Goal: Information Seeking & Learning: Understand process/instructions

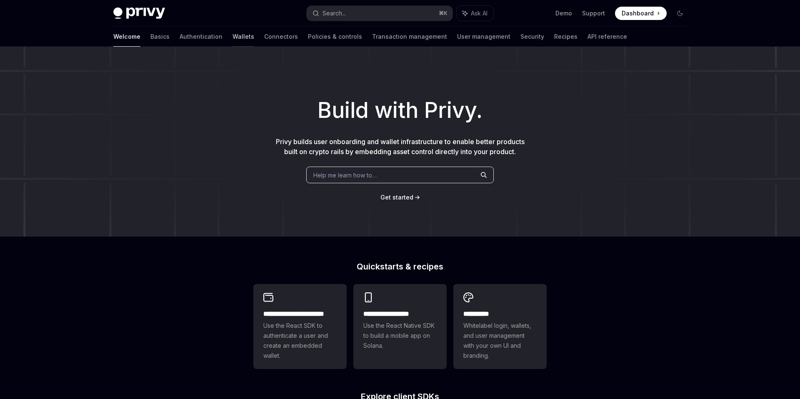
click at [233, 39] on link "Wallets" at bounding box center [244, 37] width 22 height 20
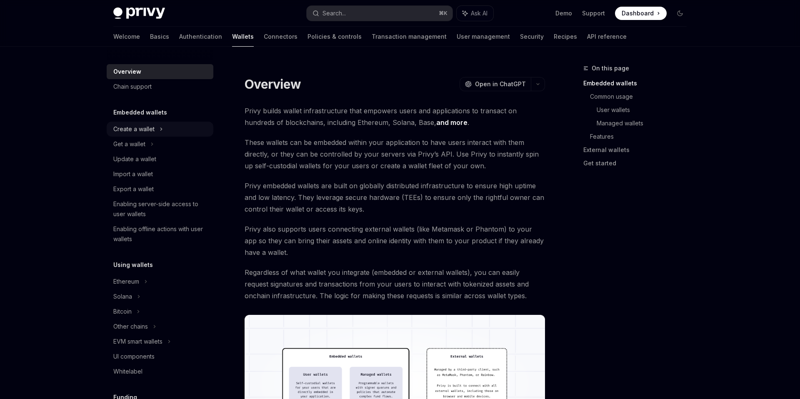
click at [120, 130] on div "Create a wallet" at bounding box center [133, 129] width 41 height 10
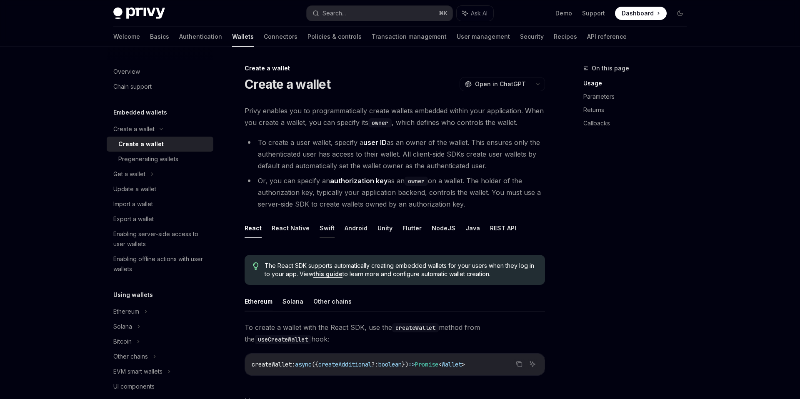
click at [324, 229] on button "Swift" at bounding box center [327, 228] width 15 height 20
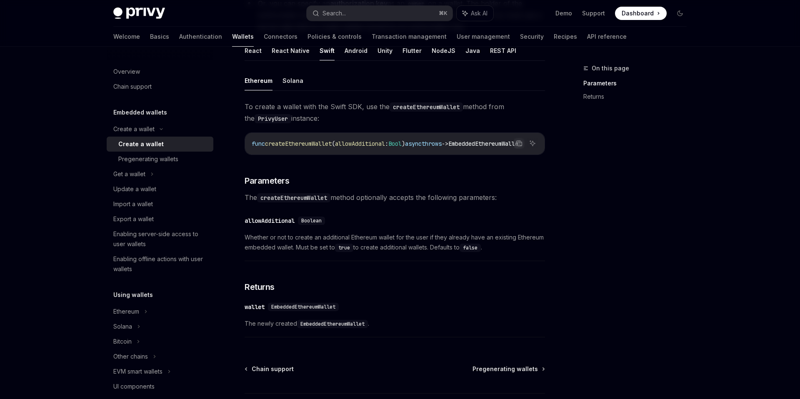
scroll to position [176, 0]
click at [356, 188] on h3 "​ Parameters" at bounding box center [395, 182] width 301 height 12
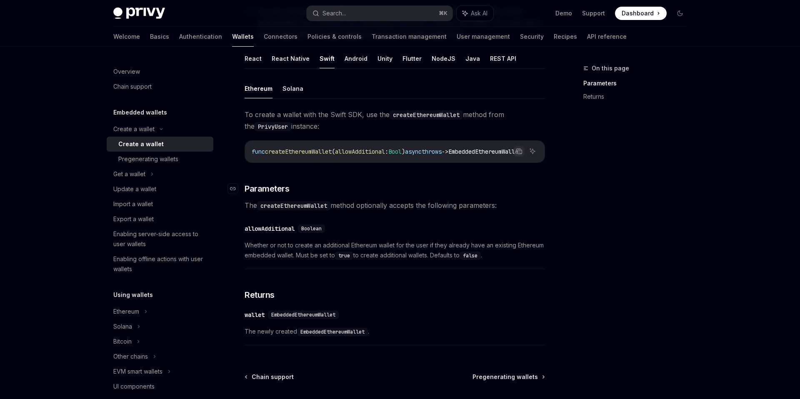
scroll to position [168, 0]
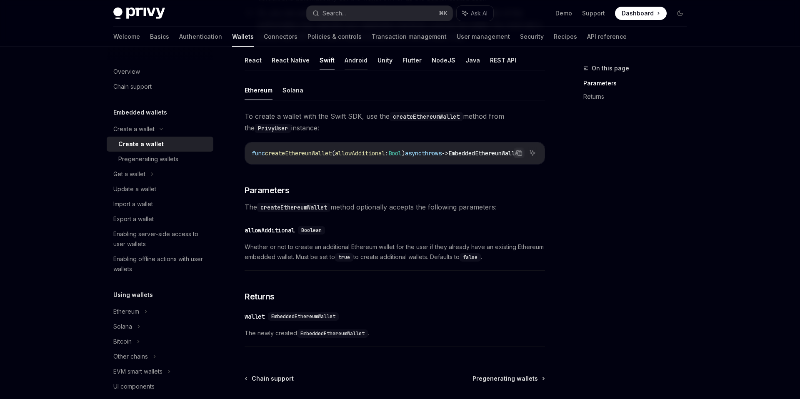
click at [354, 63] on button "Android" at bounding box center [356, 60] width 23 height 20
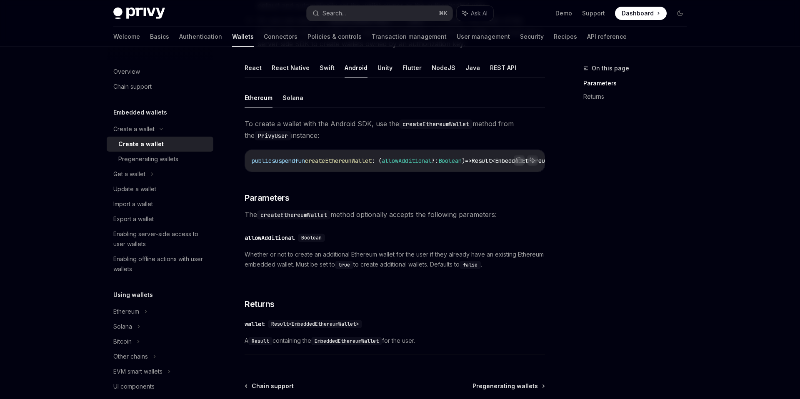
scroll to position [154, 0]
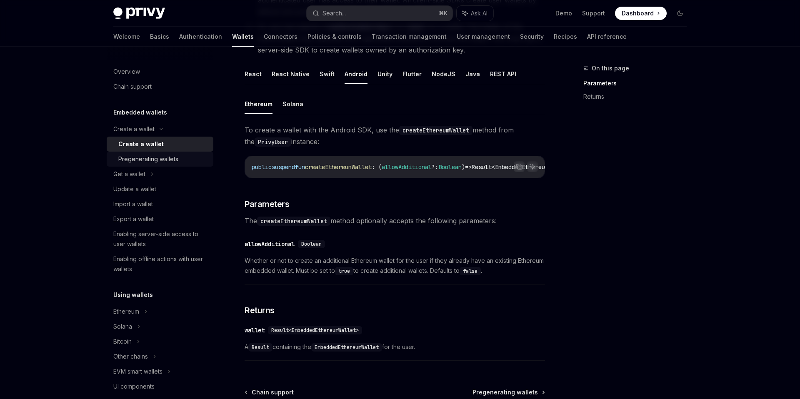
click at [138, 159] on div "Pregenerating wallets" at bounding box center [148, 159] width 60 height 10
type textarea "*"
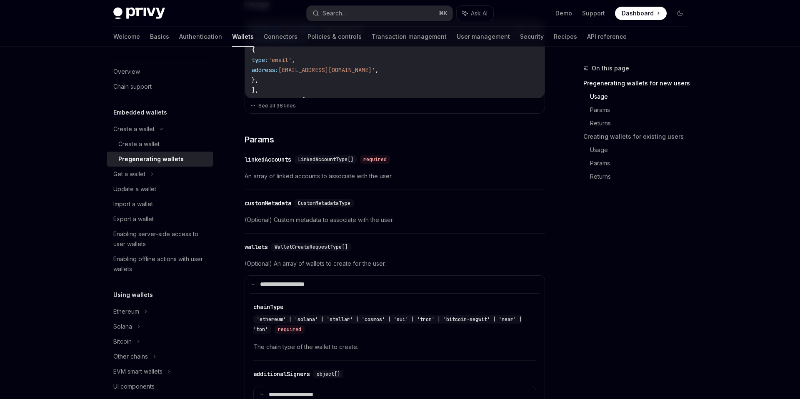
scroll to position [333, 0]
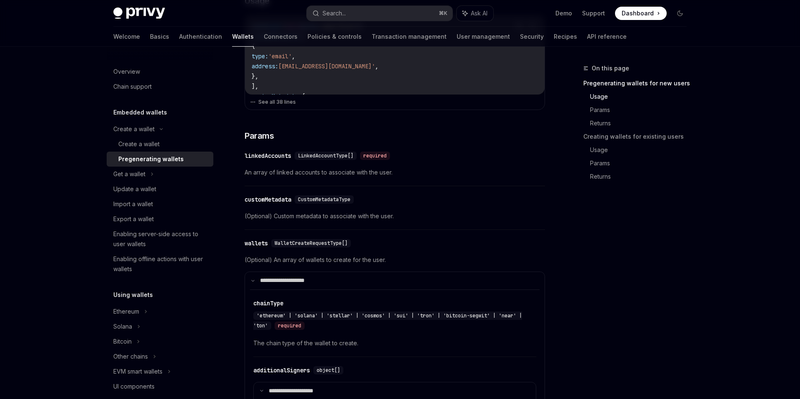
click at [506, 191] on div "To pregenerate embedded wallets for a given user, use the importUser method fro…" at bounding box center [395, 290] width 301 height 738
